Goal: Task Accomplishment & Management: Complete application form

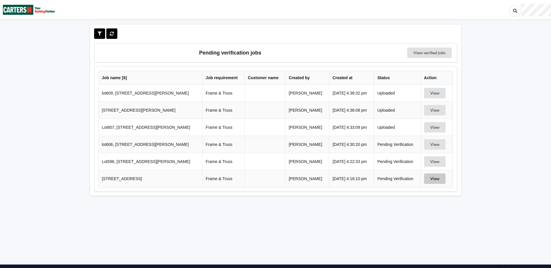
click at [432, 178] on button "View" at bounding box center [434, 179] width 21 height 10
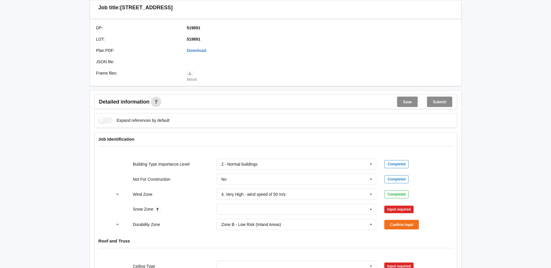
scroll to position [145, 0]
click at [359, 208] on input "text" at bounding box center [296, 209] width 159 height 10
click at [226, 144] on span "N0" at bounding box center [223, 145] width 5 height 5
click at [396, 209] on button "Confirm input" at bounding box center [401, 210] width 35 height 10
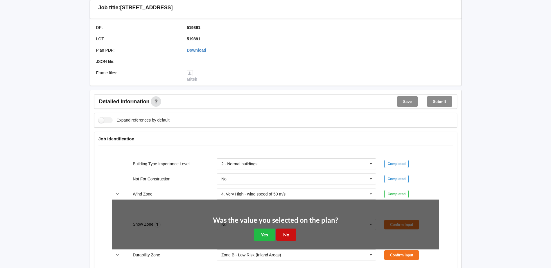
click at [290, 235] on button "No" at bounding box center [286, 235] width 20 height 12
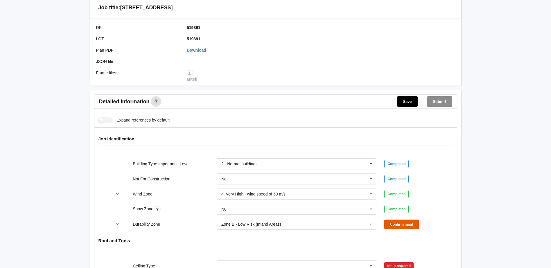
click at [394, 224] on button "Confirm input" at bounding box center [401, 225] width 35 height 10
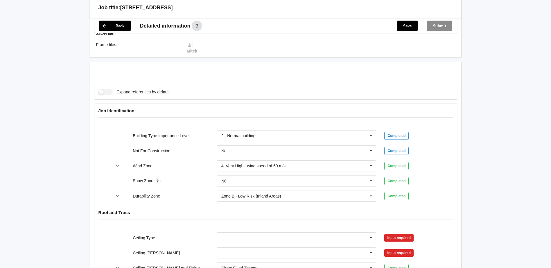
scroll to position [261, 0]
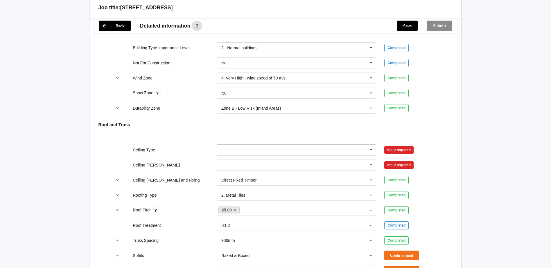
click at [245, 149] on input "text" at bounding box center [296, 150] width 159 height 10
click at [231, 159] on span "10mm Gib" at bounding box center [230, 160] width 19 height 5
click at [401, 150] on button "Confirm input" at bounding box center [401, 150] width 35 height 10
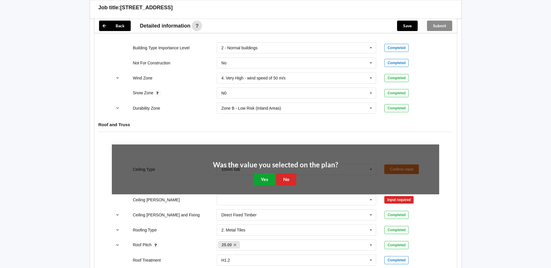
click at [266, 177] on button "Yes" at bounding box center [264, 180] width 21 height 12
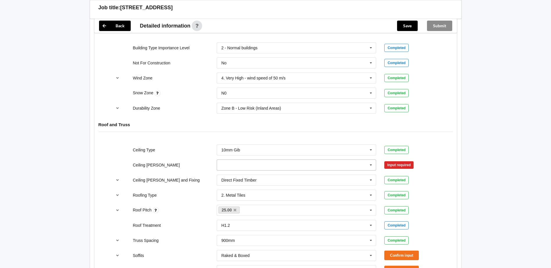
click at [368, 168] on icon at bounding box center [370, 165] width 9 height 11
click at [228, 177] on span "400mm" at bounding box center [228, 176] width 14 height 5
click at [397, 165] on button "Confirm input" at bounding box center [401, 165] width 35 height 10
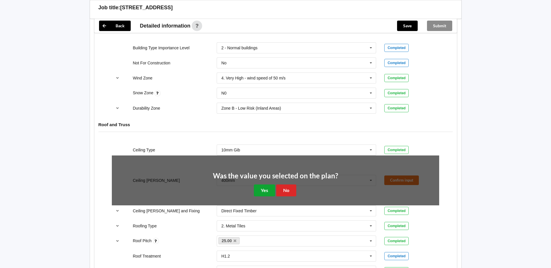
click at [261, 188] on button "Yes" at bounding box center [264, 191] width 21 height 12
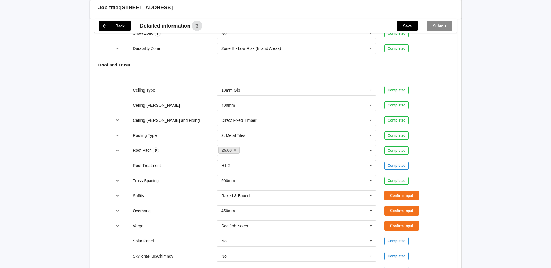
scroll to position [348, 0]
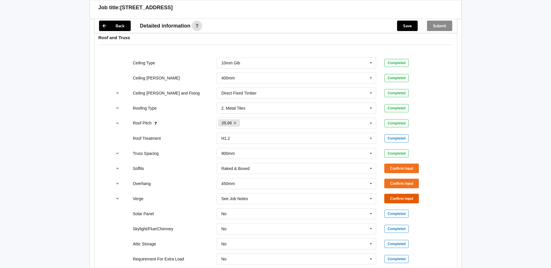
click at [393, 199] on button "Confirm input" at bounding box center [401, 199] width 35 height 10
click at [405, 169] on button "Confirm input" at bounding box center [401, 169] width 35 height 10
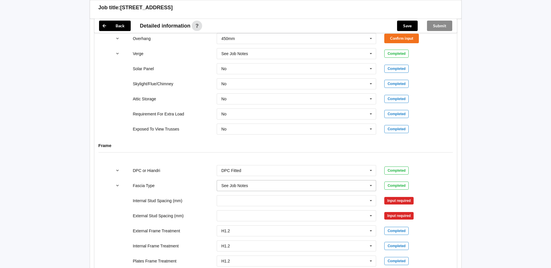
scroll to position [580, 0]
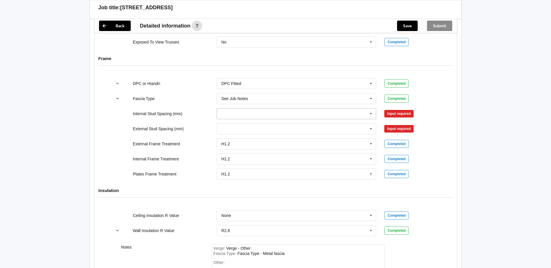
click at [367, 113] on icon at bounding box center [370, 114] width 9 height 11
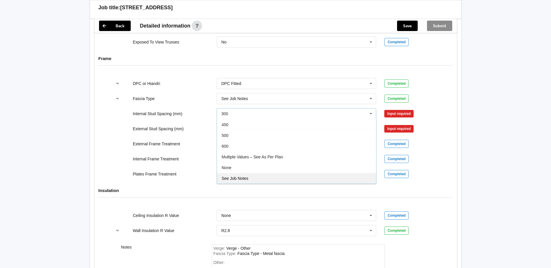
click at [244, 176] on div "See Job Notes" at bounding box center [296, 178] width 159 height 11
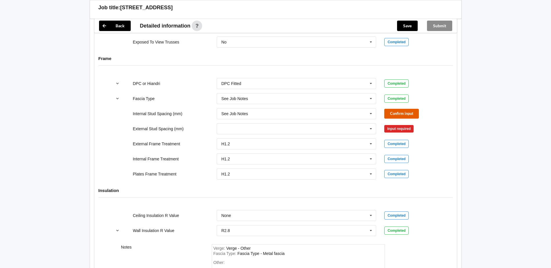
click at [394, 114] on button "Confirm input" at bounding box center [401, 114] width 35 height 10
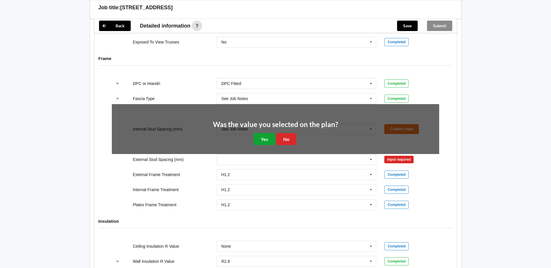
click at [264, 138] on button "Yes" at bounding box center [264, 139] width 21 height 12
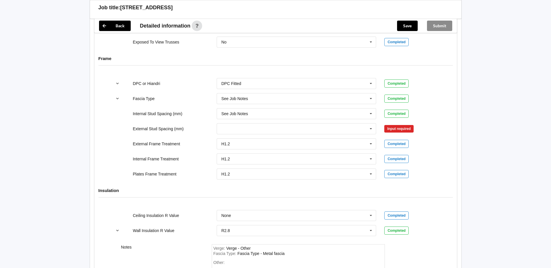
click at [400, 128] on div "Input required" at bounding box center [398, 129] width 29 height 8
click at [273, 131] on input "text" at bounding box center [296, 129] width 159 height 10
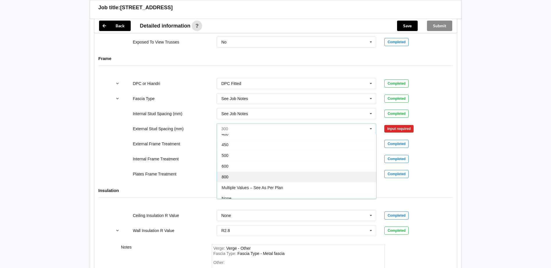
scroll to position [32, 0]
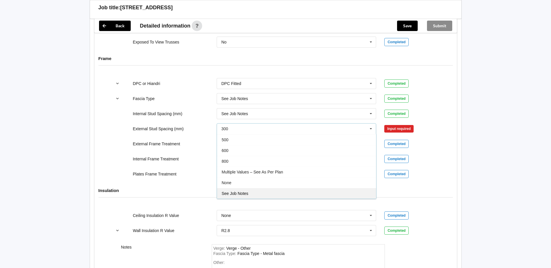
click at [245, 194] on span "See Job Notes" at bounding box center [234, 193] width 27 height 5
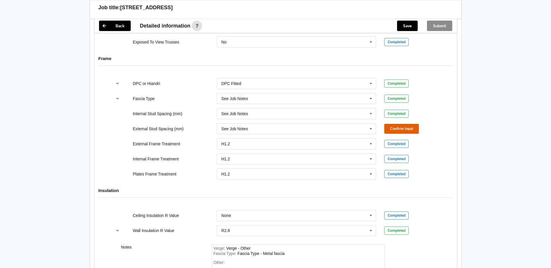
click at [409, 127] on button "Confirm input" at bounding box center [401, 129] width 35 height 10
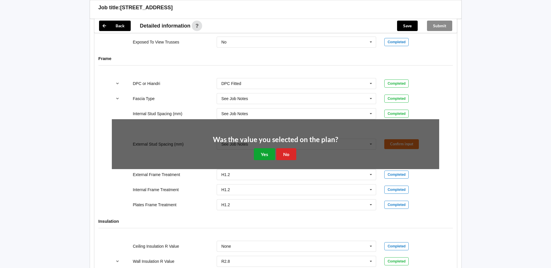
click at [266, 154] on button "Yes" at bounding box center [264, 154] width 21 height 12
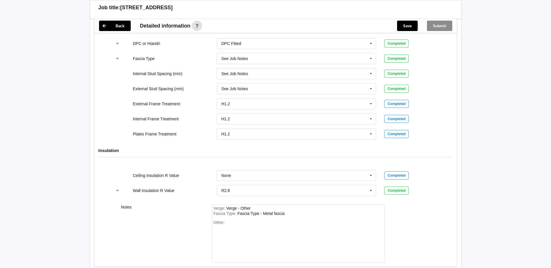
scroll to position [657, 0]
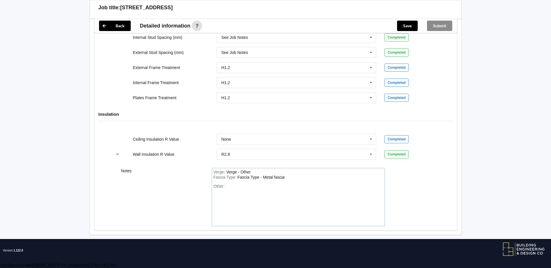
click at [228, 189] on div "Other:" at bounding box center [297, 204] width 169 height 41
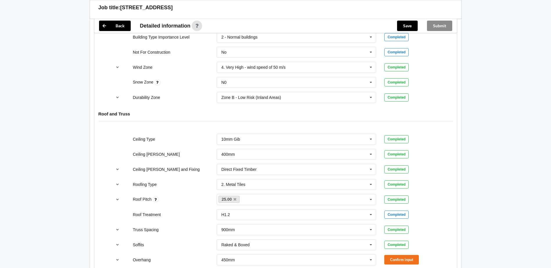
scroll to position [367, 0]
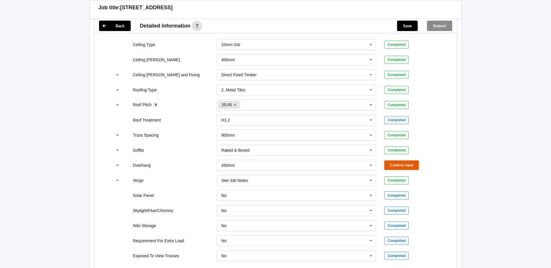
click at [401, 164] on button "Confirm input" at bounding box center [401, 165] width 35 height 10
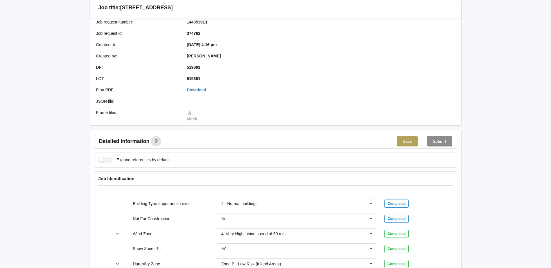
click at [406, 138] on button "Save" at bounding box center [407, 141] width 21 height 10
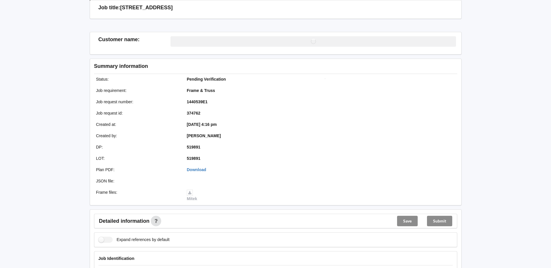
scroll to position [105, 0]
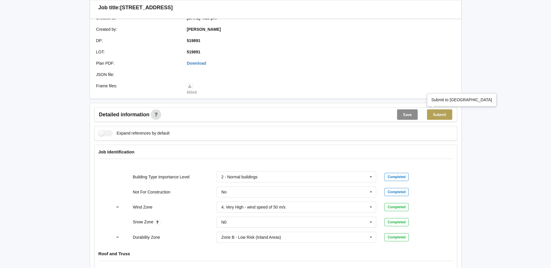
click at [439, 114] on button "Submit" at bounding box center [439, 114] width 25 height 10
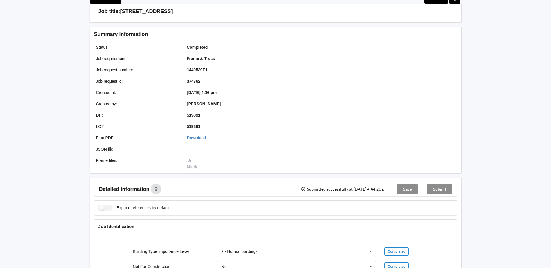
scroll to position [0, 0]
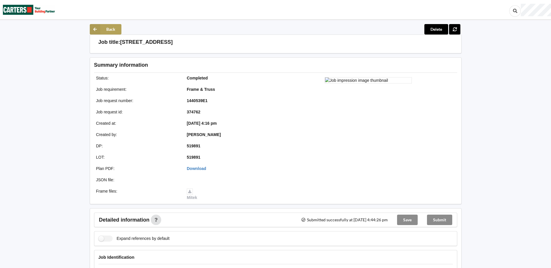
click at [99, 29] on icon at bounding box center [95, 29] width 10 height 10
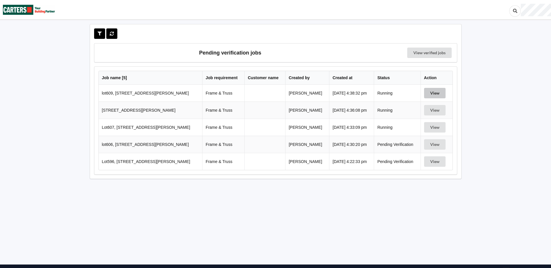
click at [432, 94] on button "View" at bounding box center [434, 93] width 21 height 10
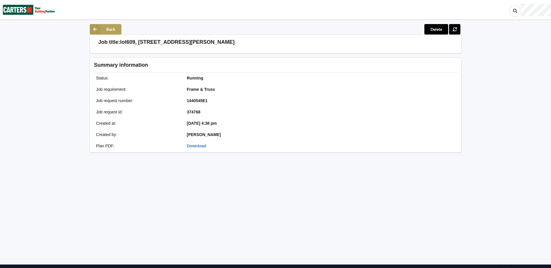
click at [95, 29] on icon at bounding box center [95, 29] width 10 height 10
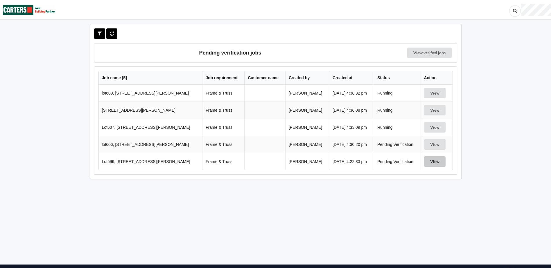
click at [429, 161] on button "View" at bounding box center [434, 161] width 21 height 10
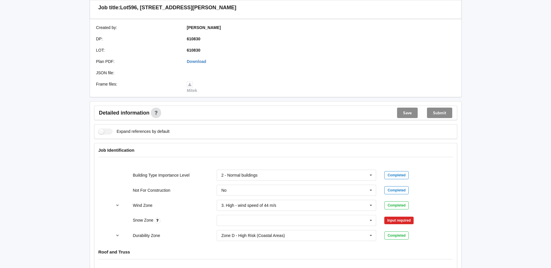
scroll to position [174, 0]
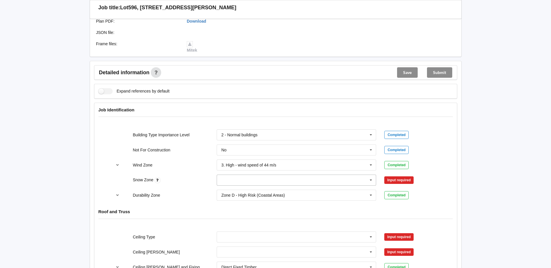
click at [372, 181] on icon at bounding box center [370, 180] width 9 height 11
click at [228, 191] on div "N0" at bounding box center [296, 190] width 159 height 11
click at [396, 181] on button "Confirm input" at bounding box center [401, 181] width 35 height 10
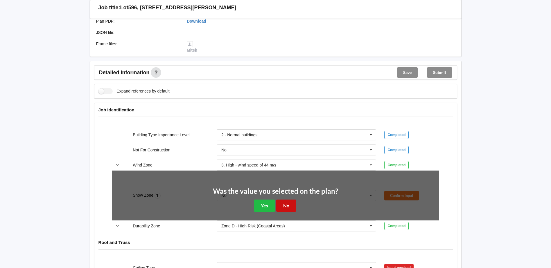
click at [289, 204] on button "No" at bounding box center [286, 206] width 20 height 12
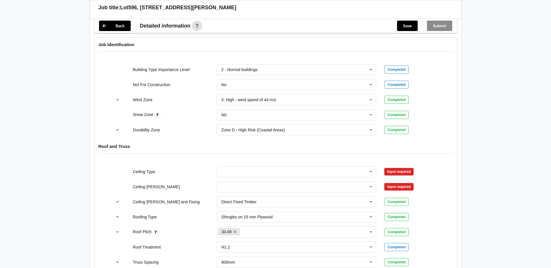
scroll to position [261, 0]
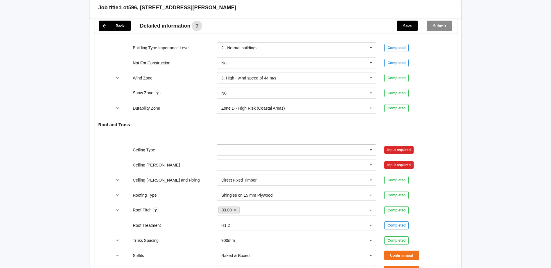
click at [243, 149] on input "text" at bounding box center [296, 150] width 159 height 10
click at [237, 162] on span "10mm Gib" at bounding box center [230, 160] width 19 height 5
click at [396, 149] on button "Confirm input" at bounding box center [401, 150] width 35 height 10
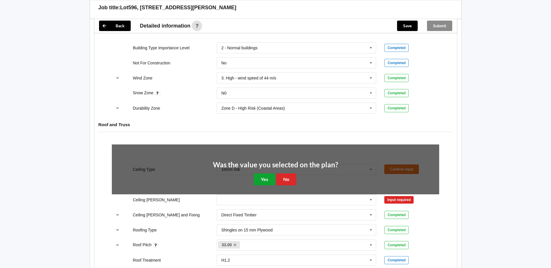
click at [264, 181] on button "Yes" at bounding box center [264, 180] width 21 height 12
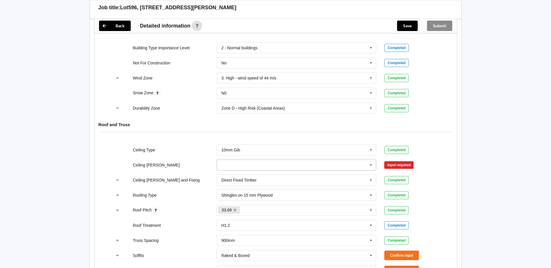
click at [251, 165] on input "text" at bounding box center [296, 165] width 159 height 10
drag, startPoint x: 232, startPoint y: 176, endPoint x: 309, endPoint y: 167, distance: 77.5
click at [239, 175] on div "400mm" at bounding box center [296, 175] width 159 height 11
click at [392, 165] on button "Confirm input" at bounding box center [401, 165] width 35 height 10
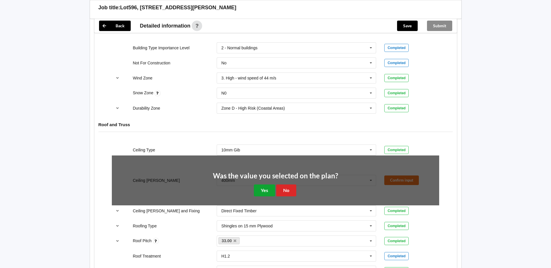
click at [261, 188] on button "Yes" at bounding box center [264, 191] width 21 height 12
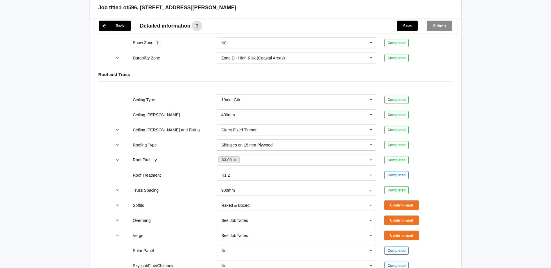
scroll to position [319, 0]
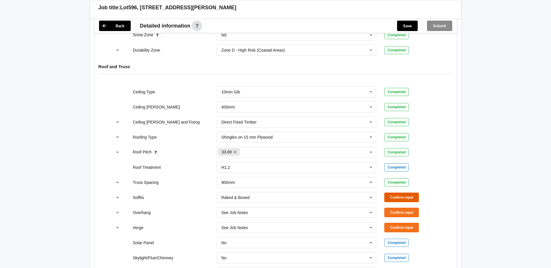
click at [402, 199] on button "Confirm input" at bounding box center [401, 198] width 35 height 10
click at [405, 212] on button "Confirm input" at bounding box center [401, 213] width 35 height 10
click at [406, 230] on button "Confirm input" at bounding box center [401, 228] width 35 height 10
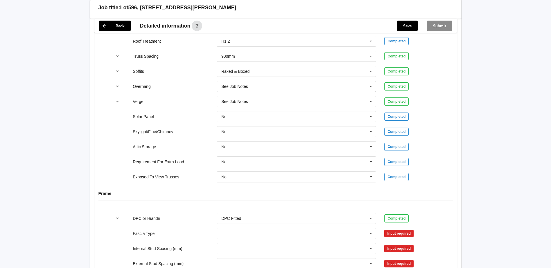
scroll to position [493, 0]
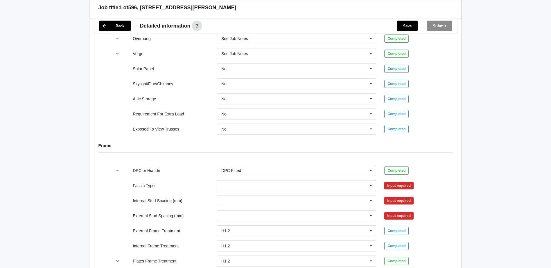
click at [369, 188] on icon at bounding box center [370, 186] width 9 height 11
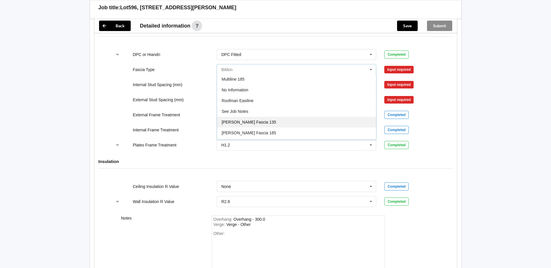
scroll to position [193, 0]
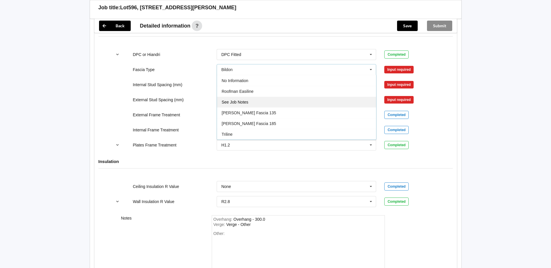
click at [246, 104] on span "See Job Notes" at bounding box center [234, 102] width 27 height 5
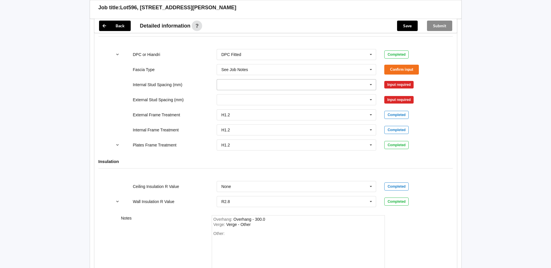
click at [369, 83] on icon at bounding box center [370, 85] width 9 height 11
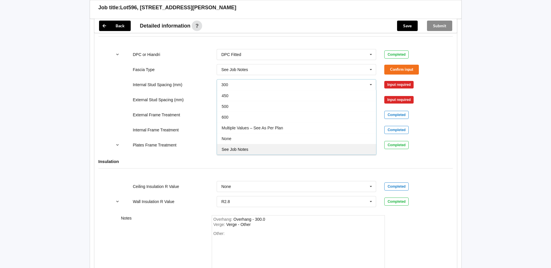
click at [246, 148] on span "See Job Notes" at bounding box center [234, 149] width 27 height 5
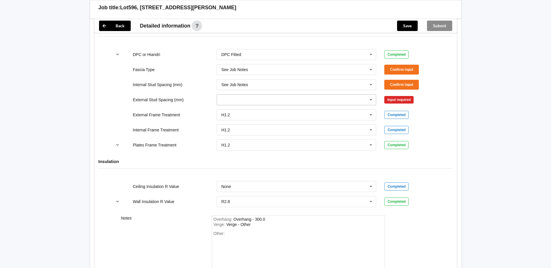
click at [371, 100] on icon at bounding box center [370, 100] width 9 height 11
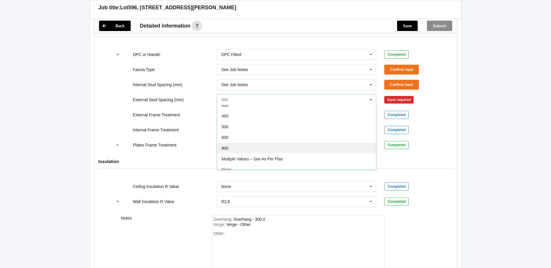
scroll to position [32, 0]
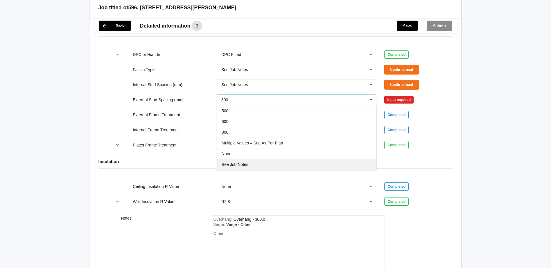
click at [246, 163] on span "See Job Notes" at bounding box center [234, 164] width 27 height 5
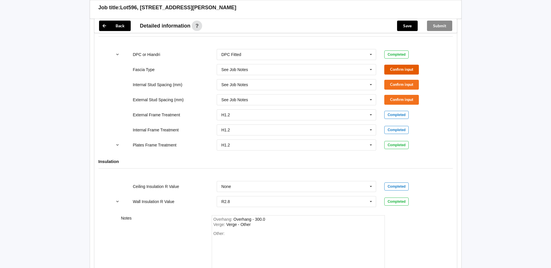
click at [403, 69] on button "Confirm input" at bounding box center [401, 70] width 35 height 10
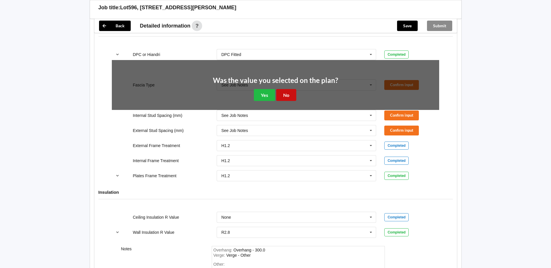
click at [291, 96] on button "No" at bounding box center [286, 95] width 20 height 12
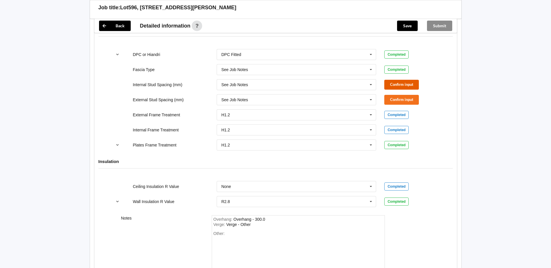
click at [399, 83] on button "Confirm input" at bounding box center [401, 85] width 35 height 10
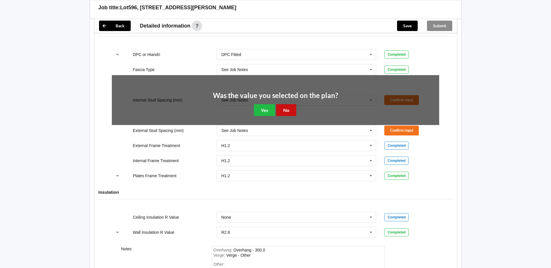
click at [286, 111] on button "No" at bounding box center [286, 110] width 20 height 12
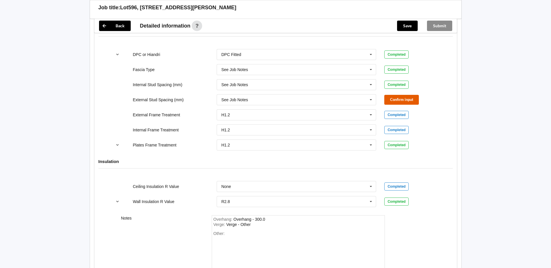
click at [389, 97] on button "Confirm input" at bounding box center [401, 100] width 35 height 10
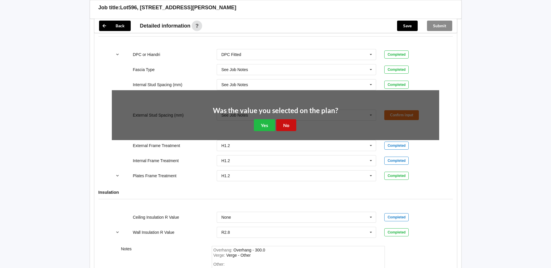
click at [286, 125] on button "No" at bounding box center [286, 125] width 20 height 12
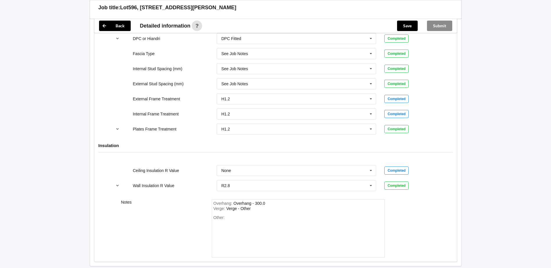
scroll to position [657, 0]
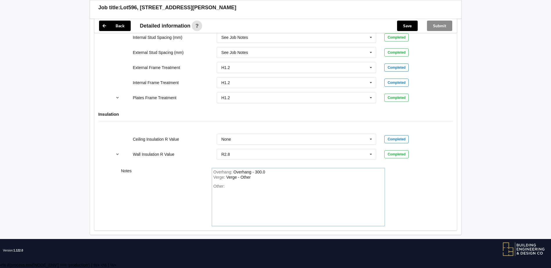
click at [228, 186] on div "Other:" at bounding box center [297, 204] width 169 height 41
click at [269, 186] on div "As plan, timber framing form" at bounding box center [251, 186] width 51 height 5
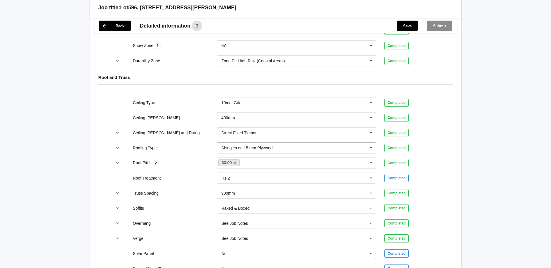
scroll to position [134, 0]
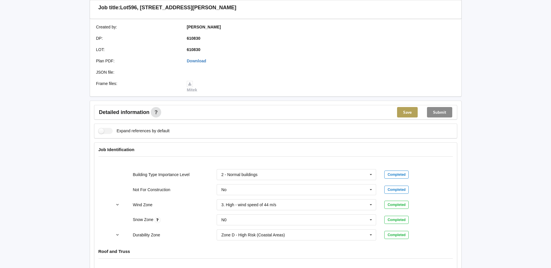
click at [410, 111] on button "Save" at bounding box center [407, 112] width 21 height 10
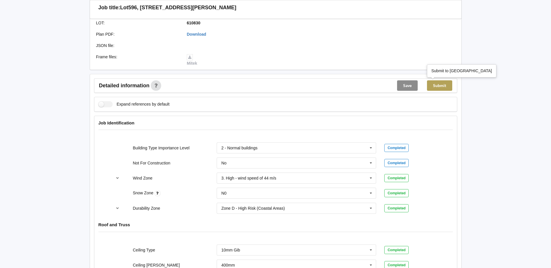
click at [445, 87] on button "Submit" at bounding box center [439, 85] width 25 height 10
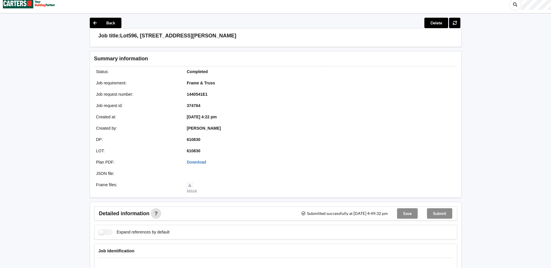
scroll to position [0, 0]
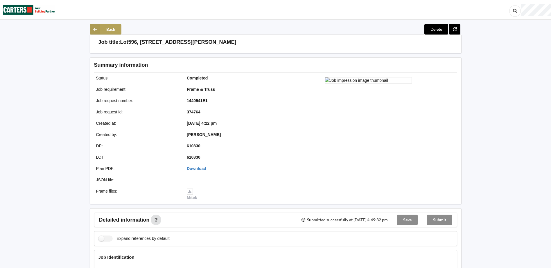
click at [94, 28] on icon at bounding box center [95, 29] width 10 height 10
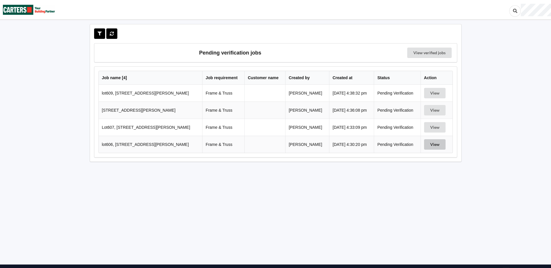
click at [431, 145] on button "View" at bounding box center [434, 144] width 21 height 10
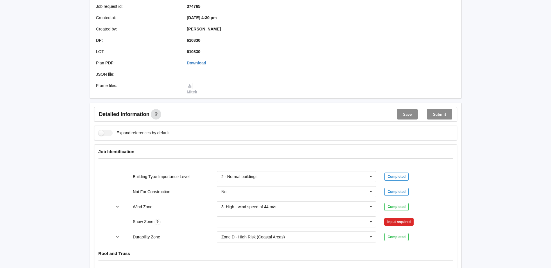
scroll to position [145, 0]
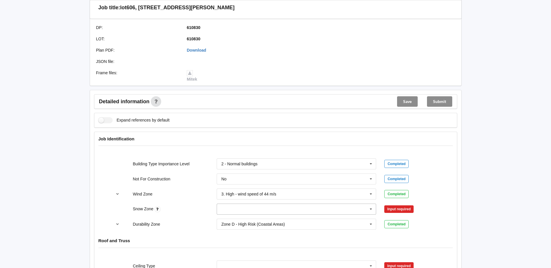
click at [250, 208] on input "text" at bounding box center [296, 209] width 159 height 10
click at [230, 145] on div "N0" at bounding box center [296, 144] width 159 height 11
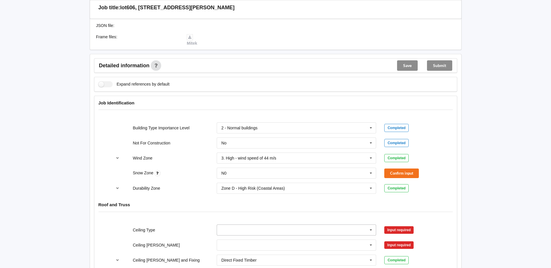
scroll to position [232, 0]
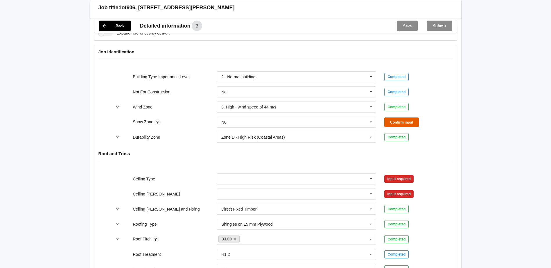
click at [398, 122] on button "Confirm input" at bounding box center [401, 123] width 35 height 10
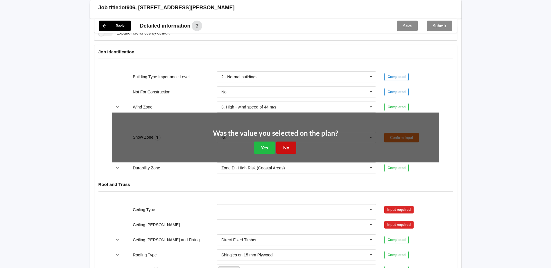
click at [286, 149] on button "No" at bounding box center [286, 148] width 20 height 12
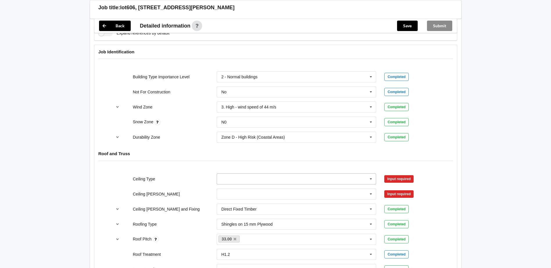
click at [251, 178] on input "text" at bounding box center [296, 179] width 159 height 10
drag, startPoint x: 231, startPoint y: 189, endPoint x: 358, endPoint y: 176, distance: 127.5
click at [234, 188] on span "10mm Gib" at bounding box center [230, 189] width 19 height 5
click at [405, 177] on button "Confirm input" at bounding box center [401, 179] width 35 height 10
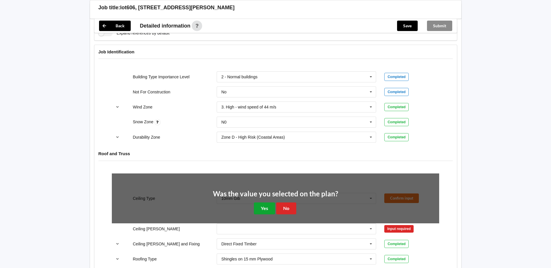
click at [263, 208] on button "Yes" at bounding box center [264, 209] width 21 height 12
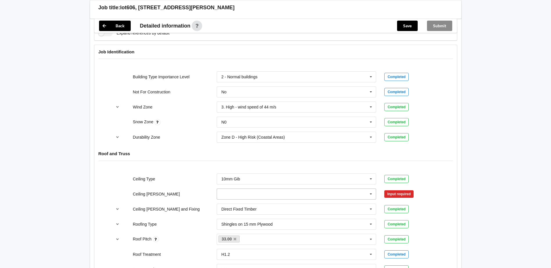
click at [235, 194] on input "text" at bounding box center [296, 194] width 159 height 10
drag, startPoint x: 230, startPoint y: 206, endPoint x: 296, endPoint y: 194, distance: 67.7
click at [231, 205] on span "400mm" at bounding box center [228, 205] width 14 height 5
click at [395, 192] on button "Confirm input" at bounding box center [401, 194] width 35 height 10
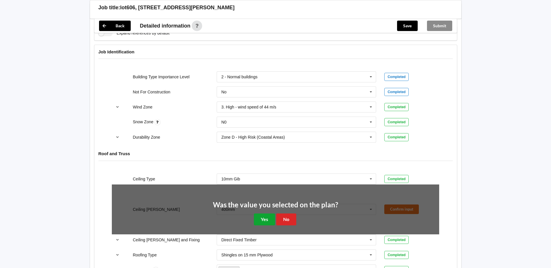
click at [263, 218] on button "Yes" at bounding box center [264, 220] width 21 height 12
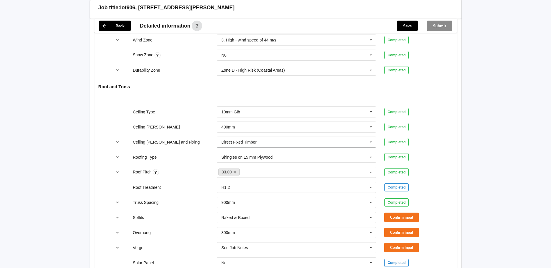
scroll to position [319, 0]
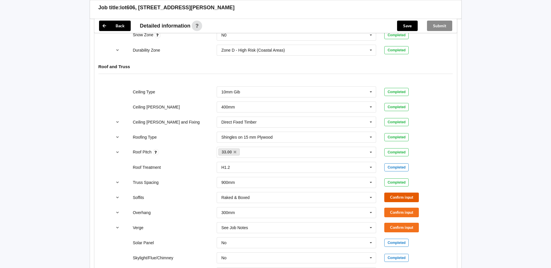
click at [394, 196] on button "Confirm input" at bounding box center [401, 198] width 35 height 10
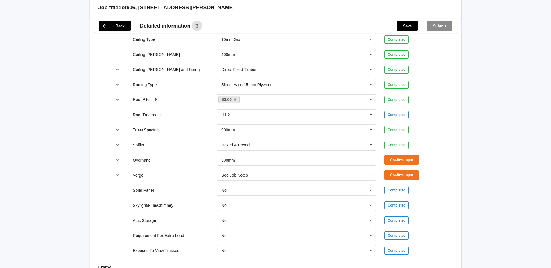
scroll to position [377, 0]
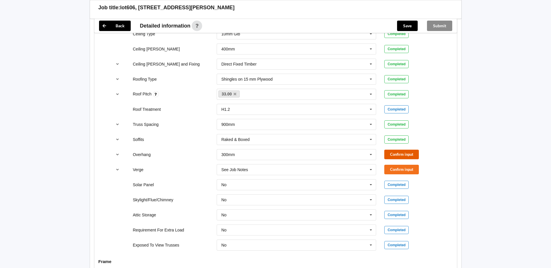
click at [394, 152] on button "Confirm input" at bounding box center [401, 155] width 35 height 10
click at [394, 168] on button "Confirm input" at bounding box center [401, 170] width 35 height 10
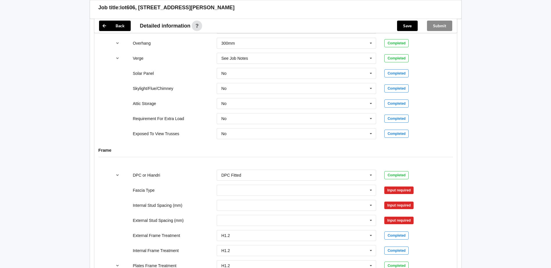
scroll to position [493, 0]
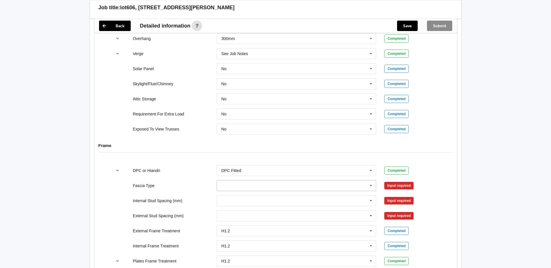
click at [241, 186] on input "text" at bounding box center [296, 186] width 159 height 10
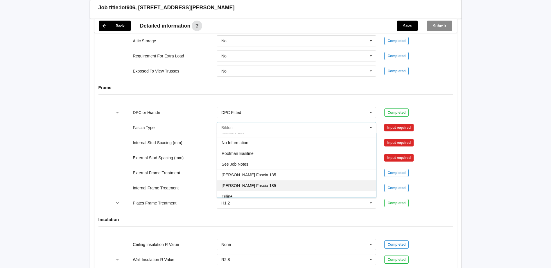
scroll to position [193, 0]
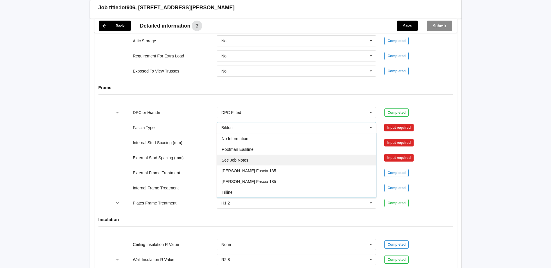
click at [240, 159] on span "See Job Notes" at bounding box center [234, 160] width 27 height 5
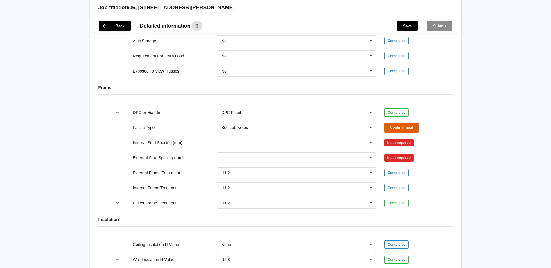
click at [401, 128] on button "Confirm input" at bounding box center [401, 128] width 35 height 10
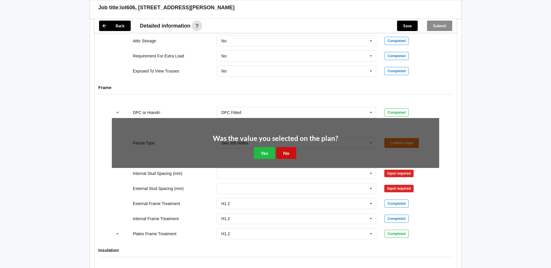
click at [289, 153] on button "No" at bounding box center [286, 153] width 20 height 12
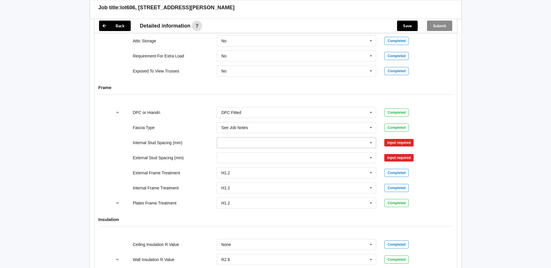
click at [263, 142] on input "text" at bounding box center [296, 143] width 159 height 10
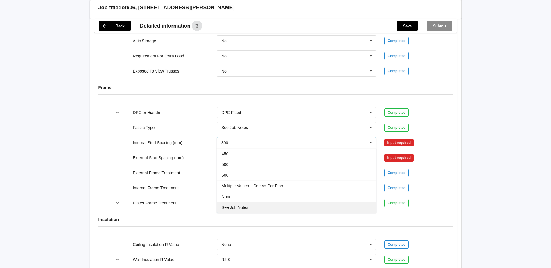
click at [246, 208] on span "See Job Notes" at bounding box center [234, 207] width 27 height 5
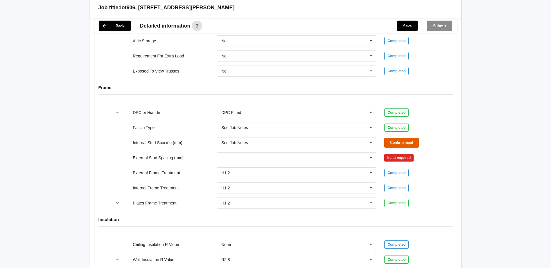
click at [403, 141] on button "Confirm input" at bounding box center [401, 143] width 35 height 10
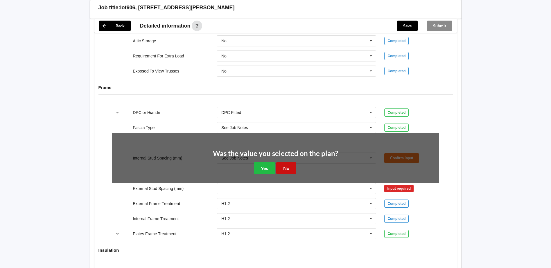
click at [282, 168] on button "No" at bounding box center [286, 168] width 20 height 12
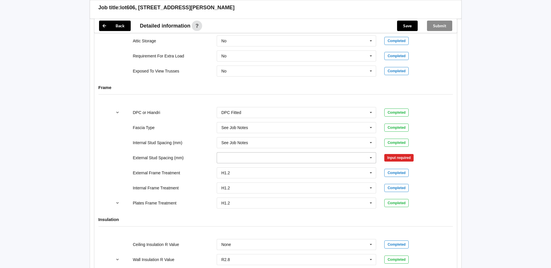
click at [283, 158] on input "text" at bounding box center [296, 158] width 159 height 10
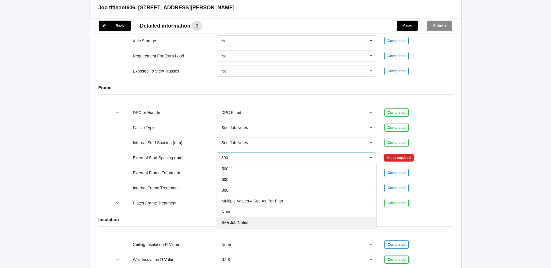
click at [246, 221] on span "See Job Notes" at bounding box center [234, 222] width 27 height 5
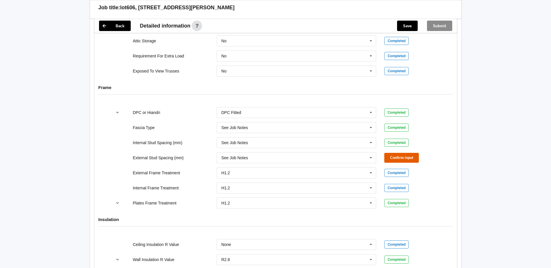
click at [392, 159] on button "Confirm input" at bounding box center [401, 158] width 35 height 10
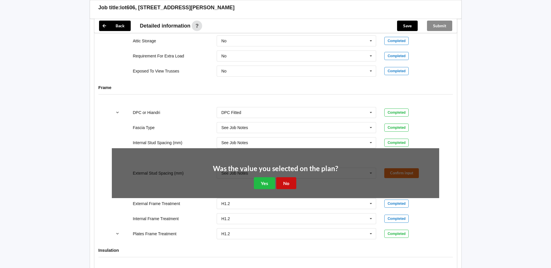
click at [281, 183] on button "No" at bounding box center [286, 183] width 20 height 12
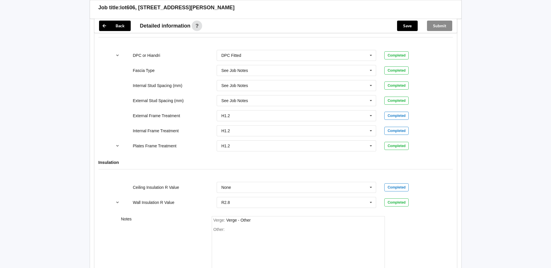
scroll to position [652, 0]
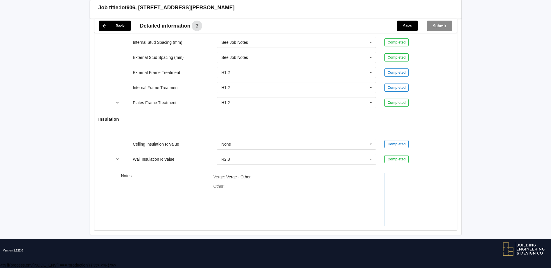
click at [237, 187] on div "Other:" at bounding box center [297, 204] width 169 height 41
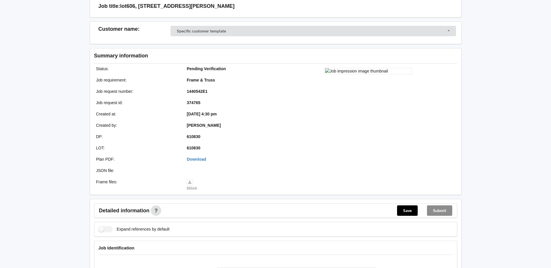
scroll to position [0, 0]
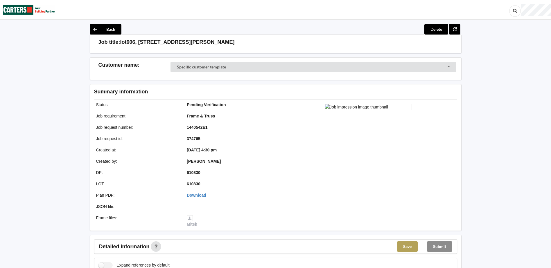
click at [405, 250] on button "Save" at bounding box center [407, 246] width 21 height 10
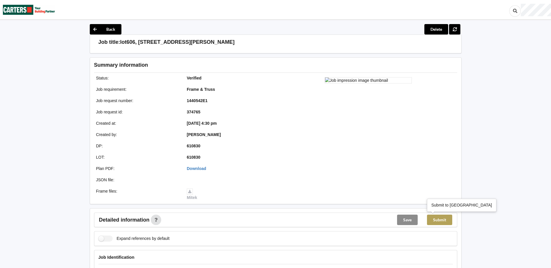
click at [444, 221] on button "Submit" at bounding box center [439, 220] width 25 height 10
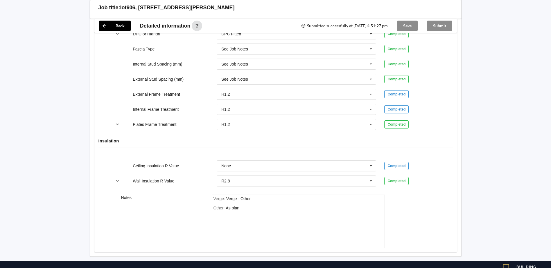
scroll to position [625, 0]
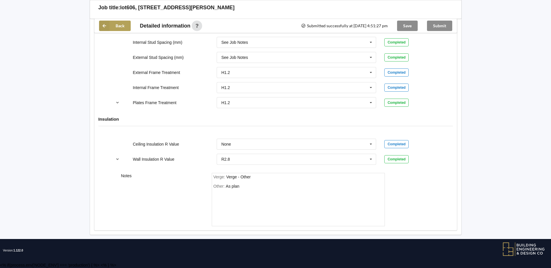
click at [111, 27] on button "Back" at bounding box center [115, 26] width 32 height 10
